Goal: Navigation & Orientation: Understand site structure

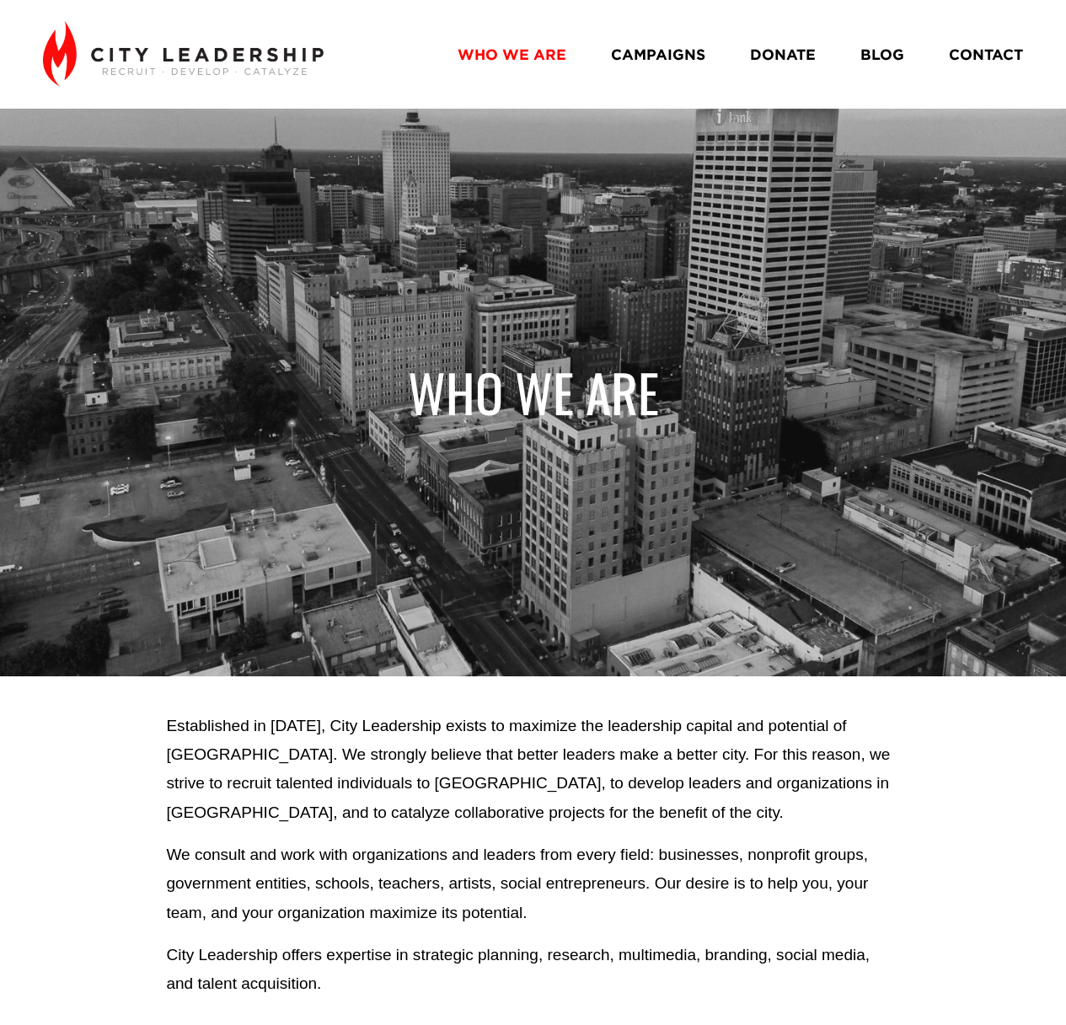
click at [525, 51] on link "WHO WE ARE" at bounding box center [511, 54] width 109 height 29
click at [670, 46] on link "CAMPAIGNS" at bounding box center [658, 54] width 94 height 29
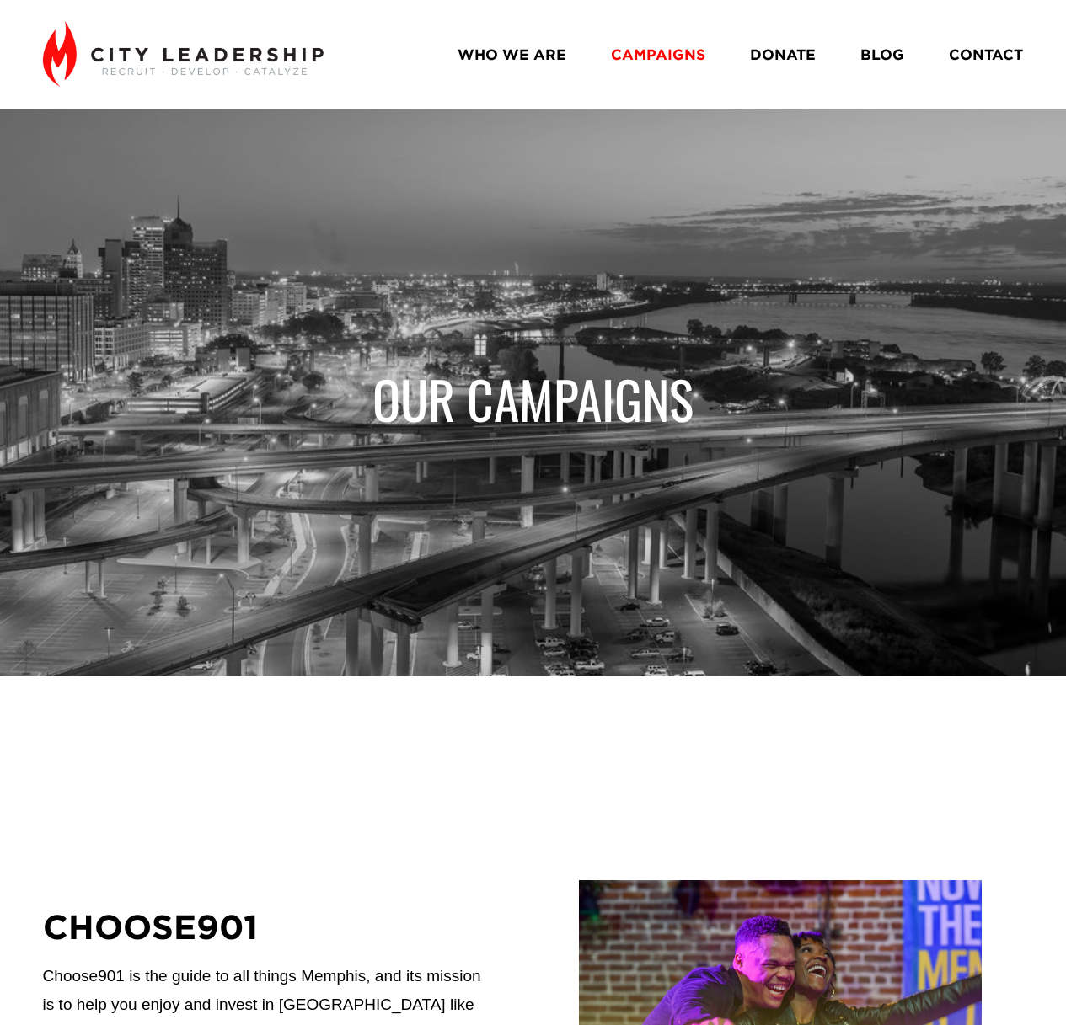
click at [810, 54] on link "DONATE" at bounding box center [783, 54] width 66 height 29
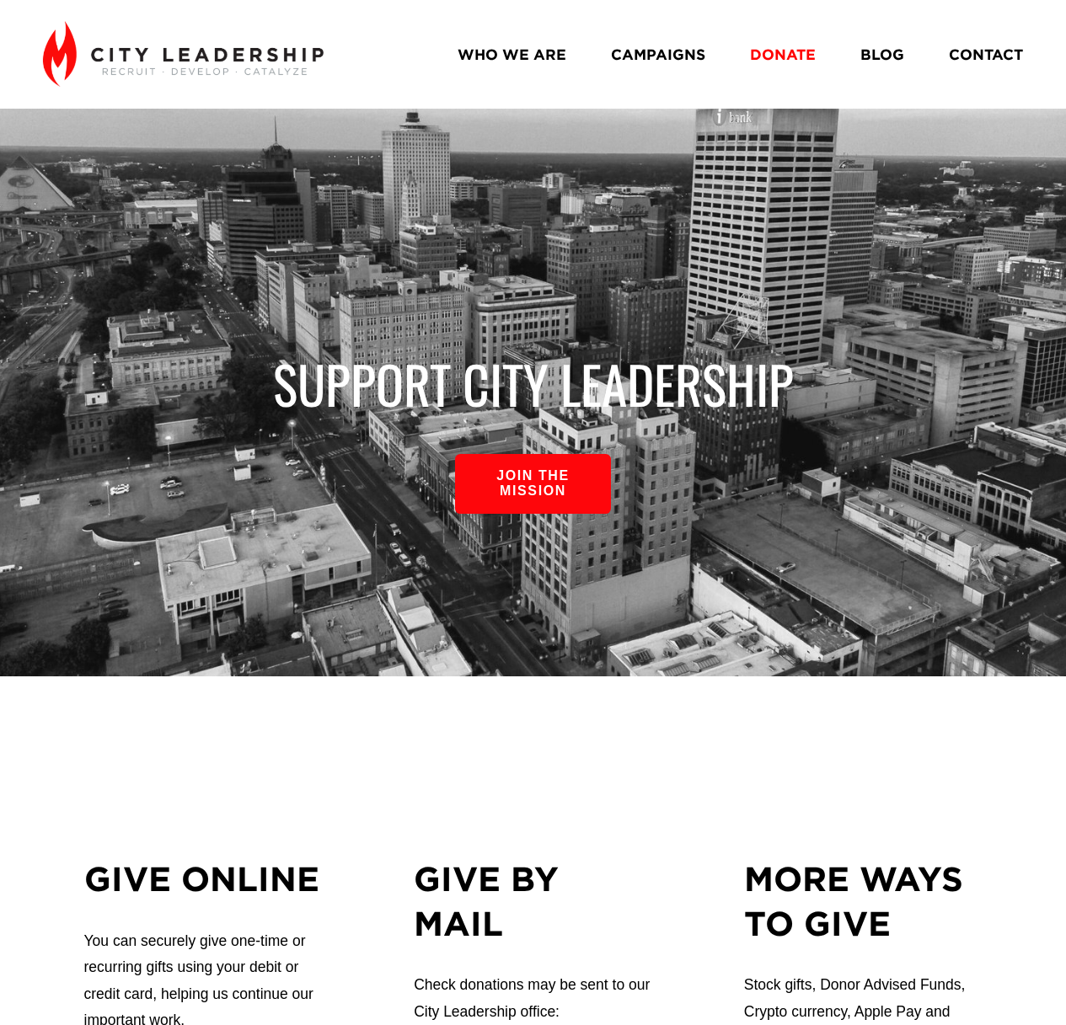
click at [875, 63] on link "BLOG" at bounding box center [882, 54] width 44 height 29
